Goal: Browse casually

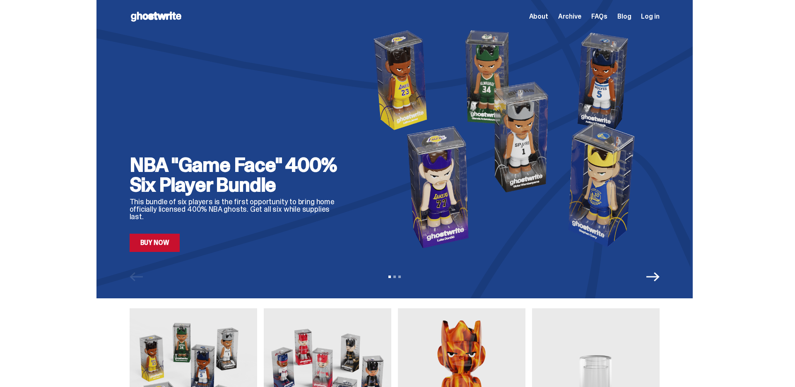
click at [659, 281] on icon "Next" at bounding box center [652, 276] width 13 height 13
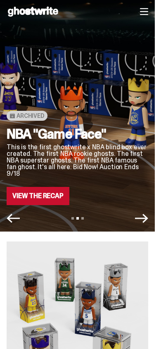
click at [155, 12] on div "Open main menu Home About Archive FAQs Blog Log in About Archive FAQs Blog Log …" at bounding box center [77, 11] width 155 height 23
click at [149, 12] on icon "button" at bounding box center [144, 11] width 8 height 8
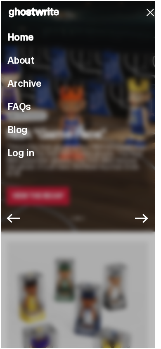
click at [151, 12] on icon "button" at bounding box center [150, 12] width 13 height 13
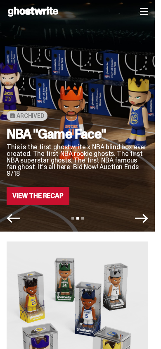
click at [149, 12] on icon "button" at bounding box center [144, 11] width 8 height 8
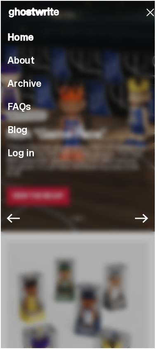
click at [151, 12] on icon "button" at bounding box center [150, 12] width 13 height 13
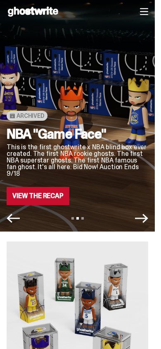
click at [149, 13] on icon "button" at bounding box center [144, 11] width 8 height 8
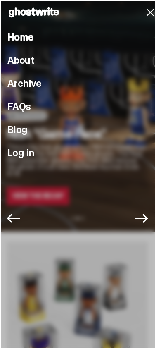
click at [152, 13] on icon "button" at bounding box center [150, 12] width 13 height 13
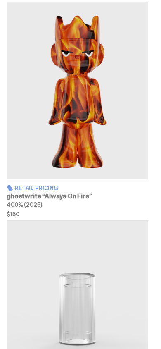
scroll to position [680, 0]
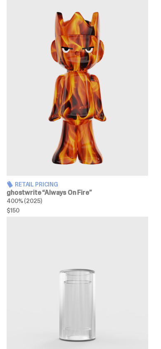
click at [65, 196] on h3 "ghostwrite “Always On Fire”" at bounding box center [78, 193] width 142 height 7
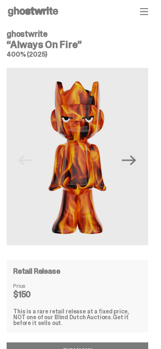
click at [148, 14] on icon "button" at bounding box center [144, 12] width 7 height 6
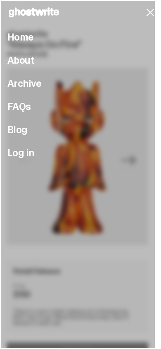
click at [157, 18] on icon "button" at bounding box center [150, 12] width 13 height 13
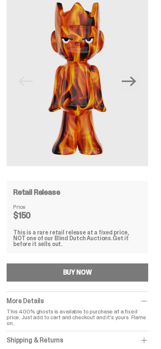
scroll to position [155, 0]
